Goal: Navigation & Orientation: Find specific page/section

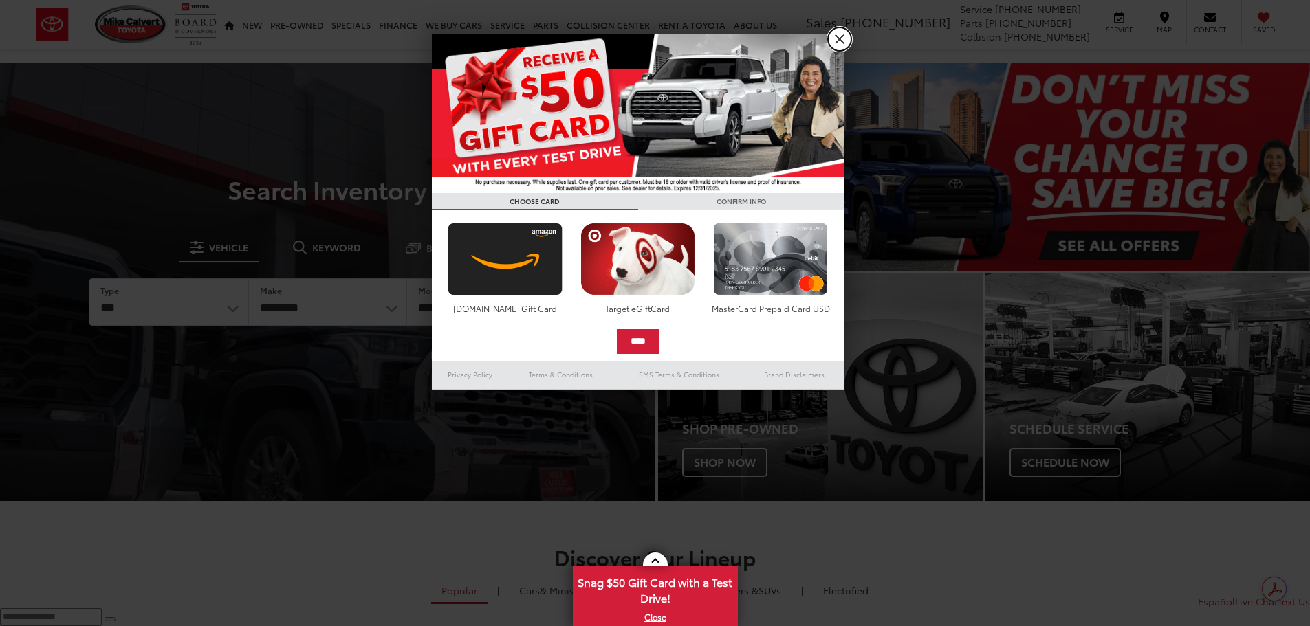
click at [837, 43] on link "X" at bounding box center [839, 38] width 23 height 23
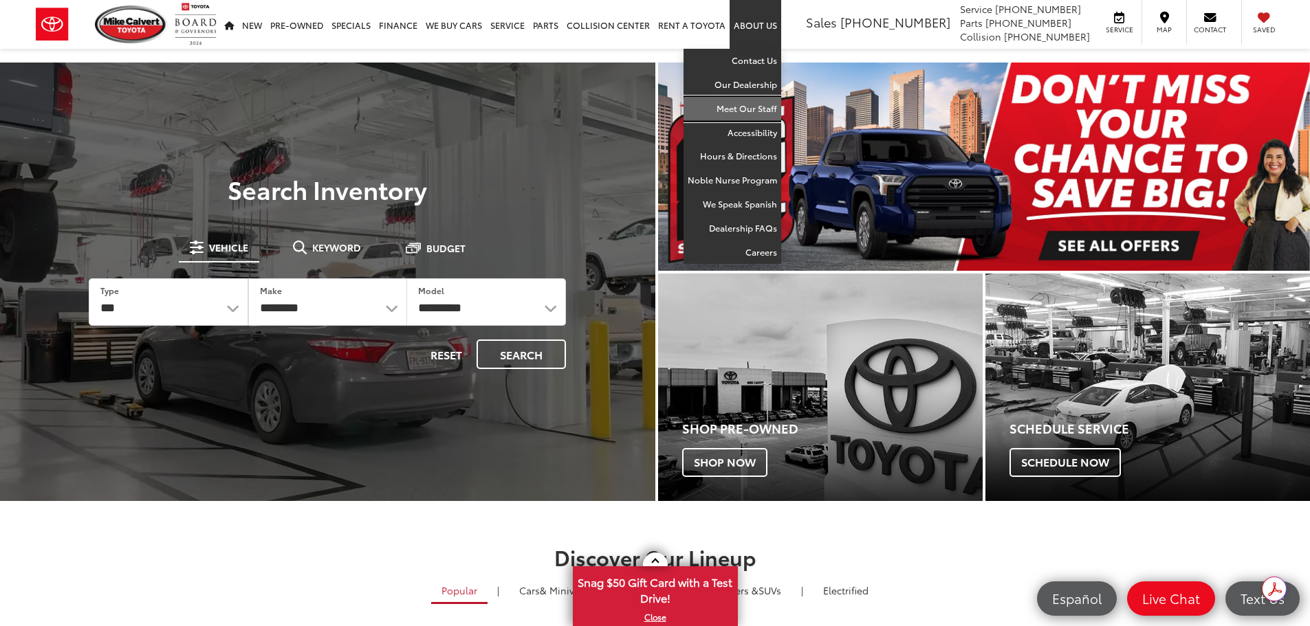
click at [749, 104] on link "Meet Our Staff" at bounding box center [732, 109] width 98 height 24
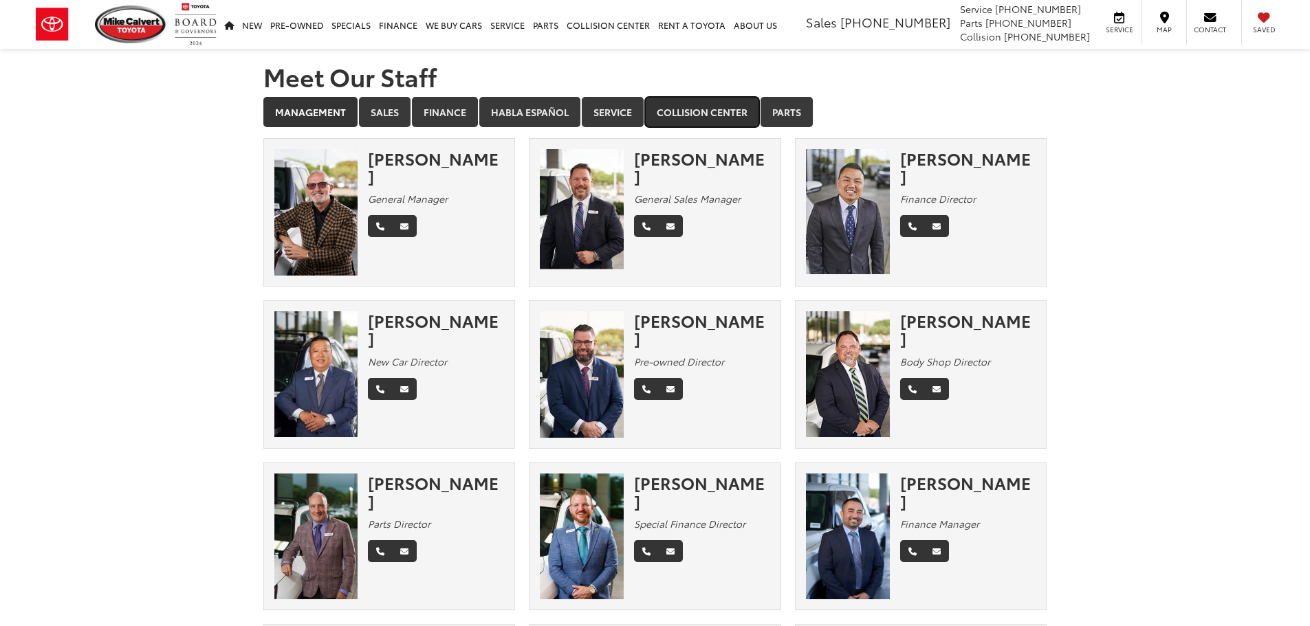
click at [708, 111] on link "Collision Center" at bounding box center [702, 112] width 114 height 30
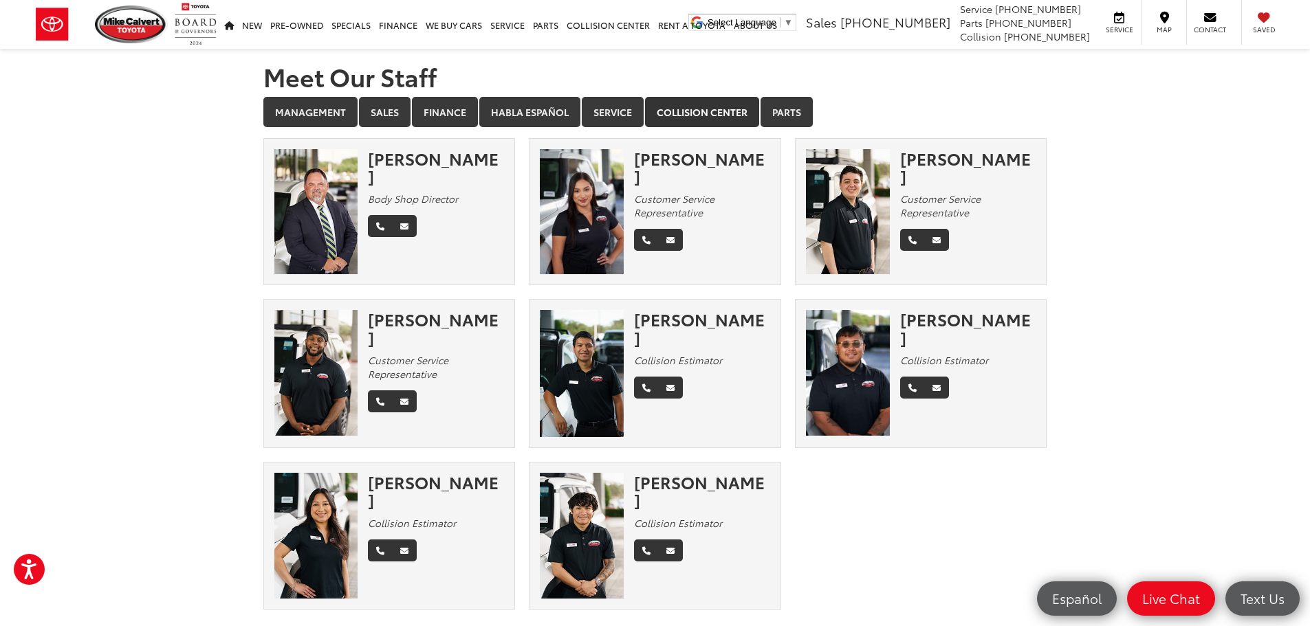
click at [1138, 391] on section "Meet Our Staff Management Sales Finance Habla Español Service Collision Center …" at bounding box center [655, 336] width 1310 height 575
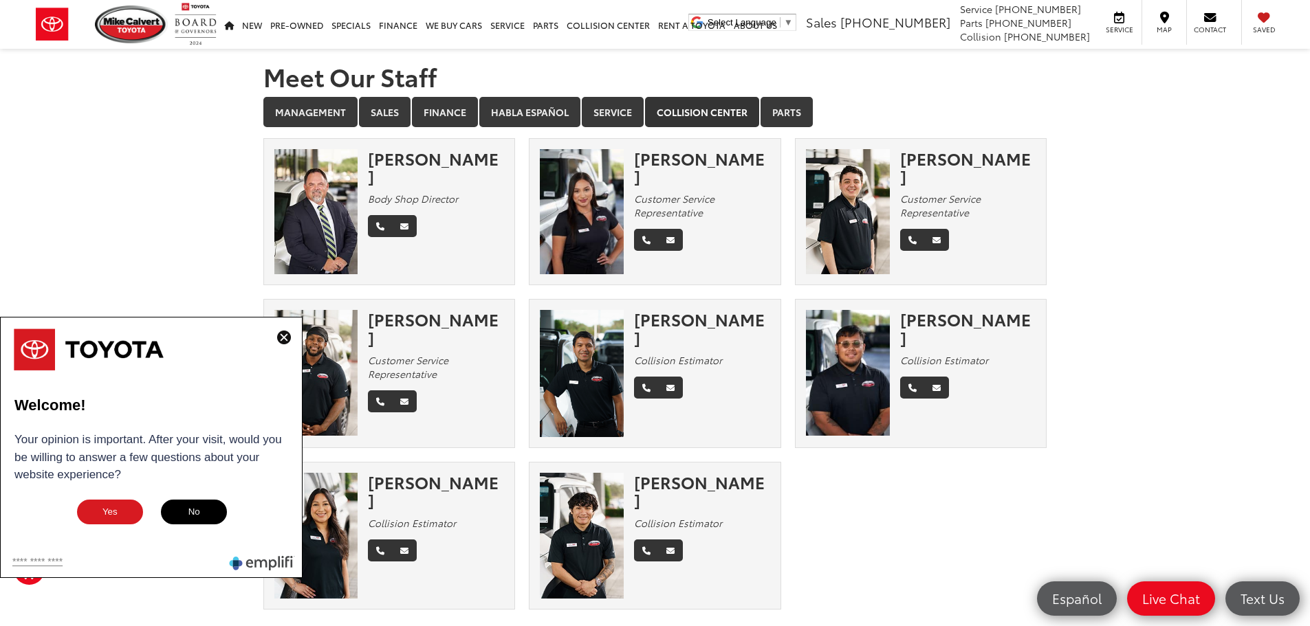
click at [281, 336] on img at bounding box center [284, 338] width 14 height 14
